Goal: Complete application form

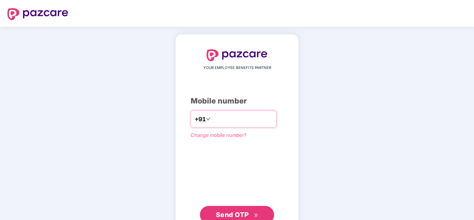
type input "**********"
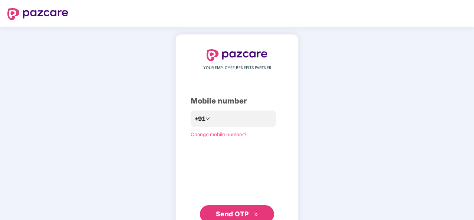
click at [225, 209] on button "Send OTP" at bounding box center [237, 214] width 74 height 18
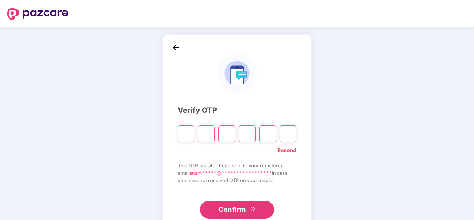
type input "*"
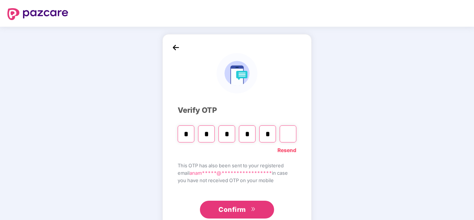
type input "*"
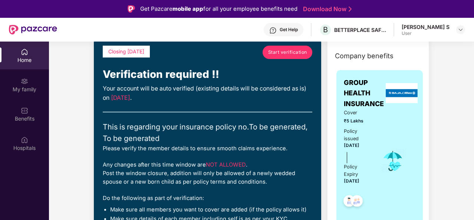
scroll to position [9, 0]
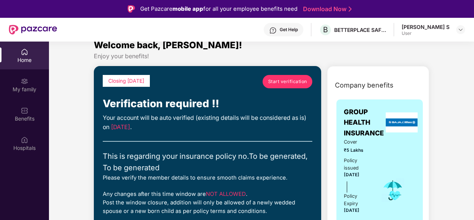
click at [282, 85] on link "Start verification" at bounding box center [288, 81] width 50 height 13
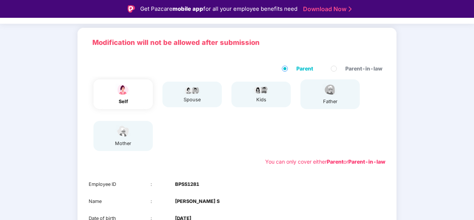
scroll to position [43, 0]
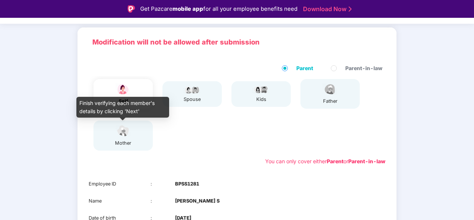
click at [126, 135] on img at bounding box center [123, 130] width 19 height 13
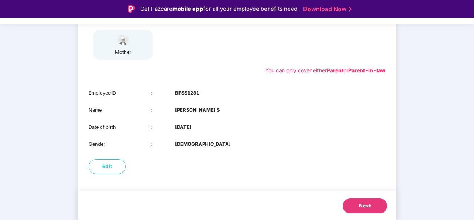
scroll to position [18, 0]
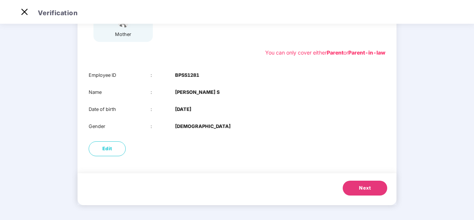
click at [353, 188] on button "Next" at bounding box center [365, 188] width 45 height 15
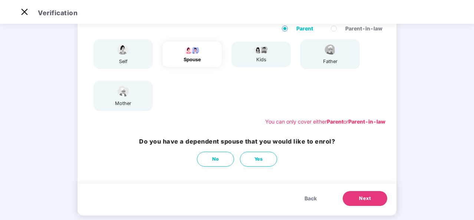
scroll to position [0, 0]
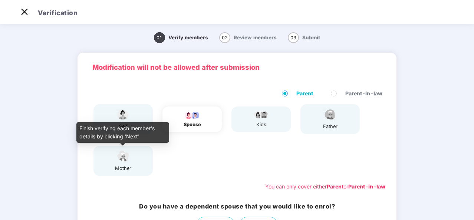
click at [122, 161] on img at bounding box center [123, 156] width 19 height 13
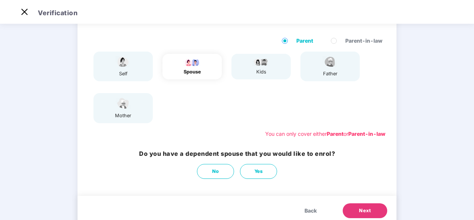
scroll to position [53, 0]
click at [255, 173] on span "Yes" at bounding box center [259, 170] width 9 height 7
select select "****"
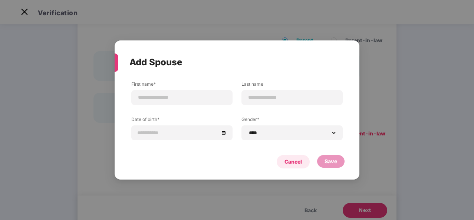
click at [300, 156] on div "Cancel" at bounding box center [293, 161] width 33 height 13
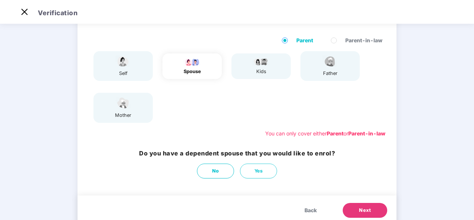
click at [329, 133] on b "Parent" at bounding box center [335, 133] width 17 height 6
click at [332, 132] on b "Parent" at bounding box center [335, 133] width 17 height 6
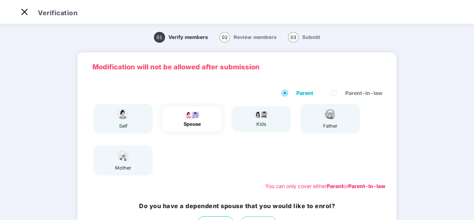
scroll to position [75, 0]
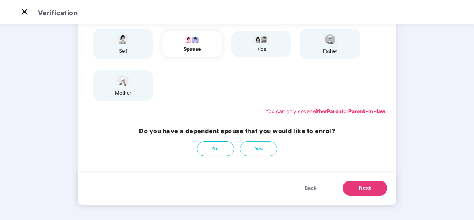
click at [353, 188] on button "Next" at bounding box center [365, 188] width 45 height 15
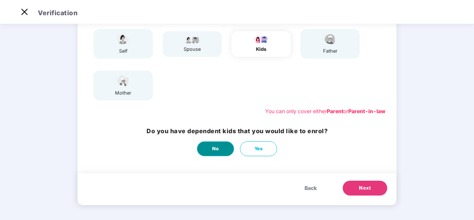
click at [211, 145] on button "No" at bounding box center [215, 148] width 37 height 15
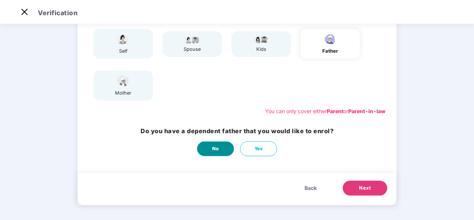
scroll to position [0, 0]
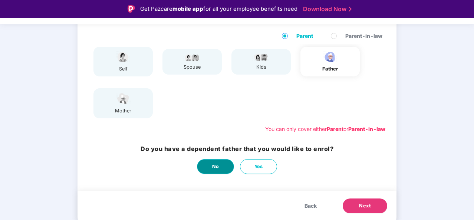
click at [215, 164] on span "No" at bounding box center [215, 166] width 7 height 7
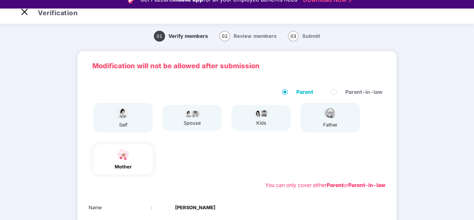
scroll to position [117, 0]
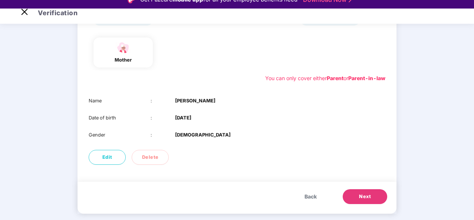
click at [352, 199] on button "Next" at bounding box center [365, 196] width 45 height 15
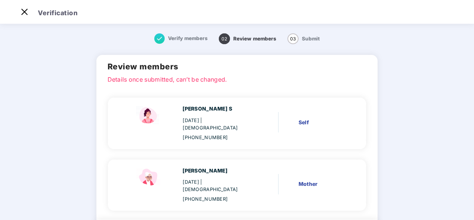
scroll to position [38, 0]
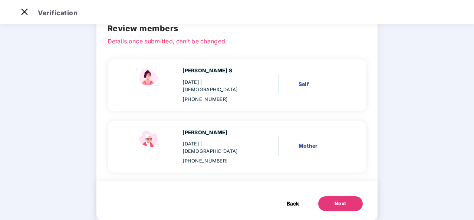
click at [295, 200] on span "Back" at bounding box center [293, 204] width 12 height 8
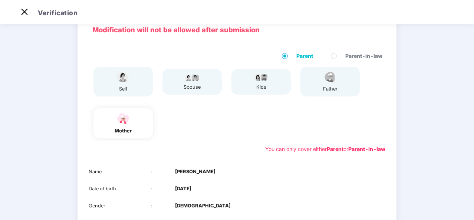
scroll to position [117, 0]
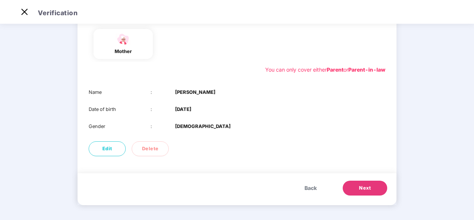
click at [350, 187] on button "Next" at bounding box center [365, 188] width 45 height 15
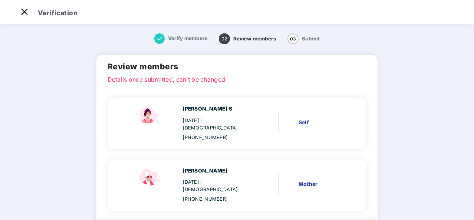
scroll to position [38, 0]
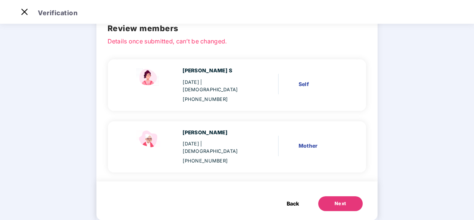
click at [349, 196] on button "Next" at bounding box center [341, 203] width 45 height 15
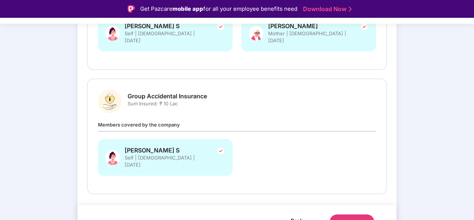
scroll to position [18, 0]
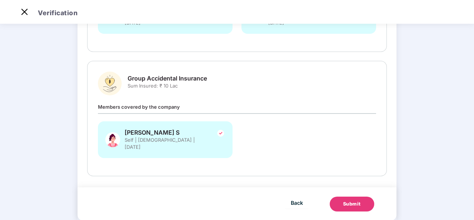
click at [339, 197] on button "Submit" at bounding box center [352, 204] width 45 height 15
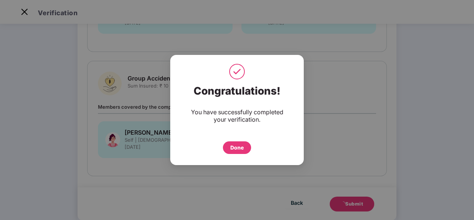
click at [241, 149] on div "Done" at bounding box center [237, 148] width 13 height 8
